Goal: Information Seeking & Learning: Learn about a topic

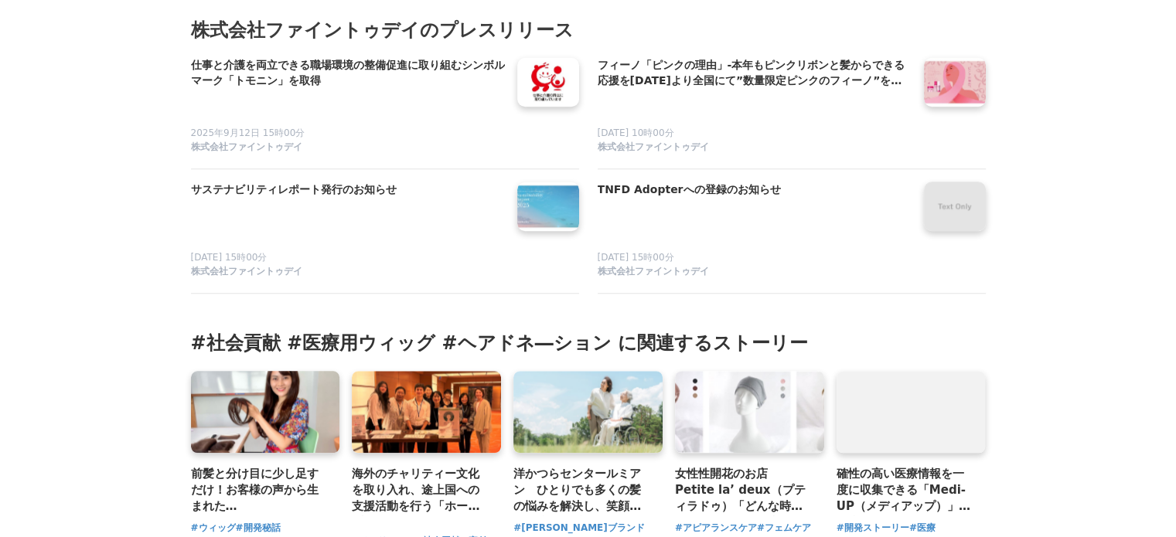
scroll to position [7371, 0]
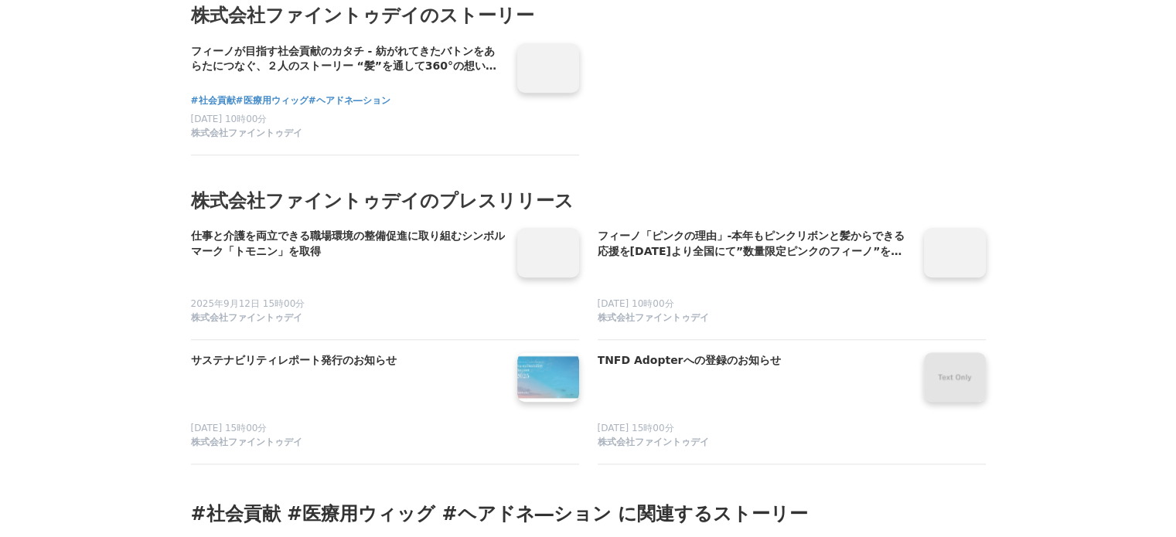
scroll to position [7387, 0]
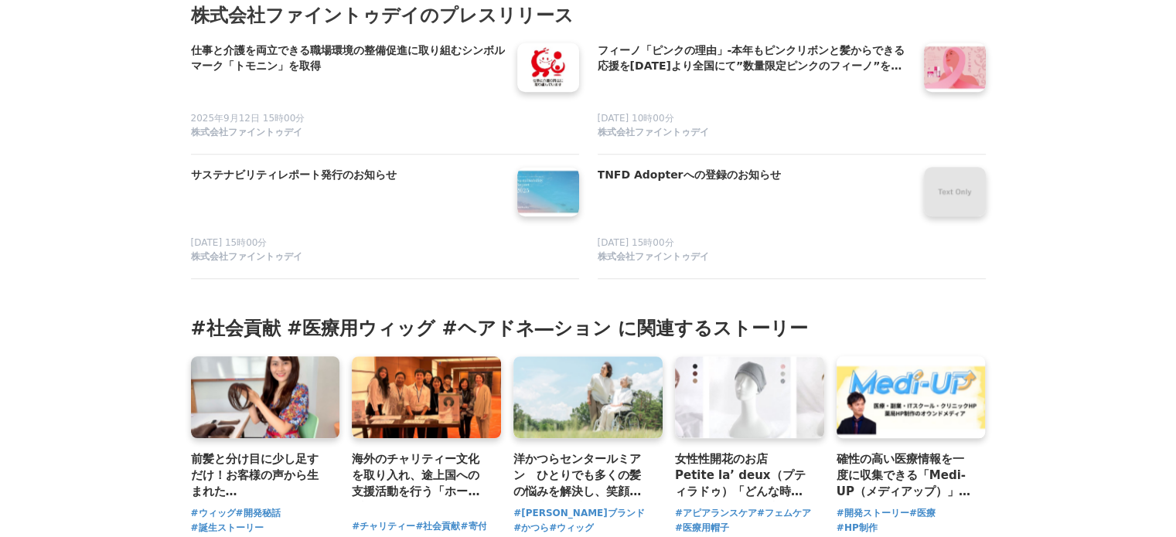
click at [637, 139] on span "株式会社ファイントゥデイ" at bounding box center [653, 132] width 111 height 13
